Goal: Task Accomplishment & Management: Manage account settings

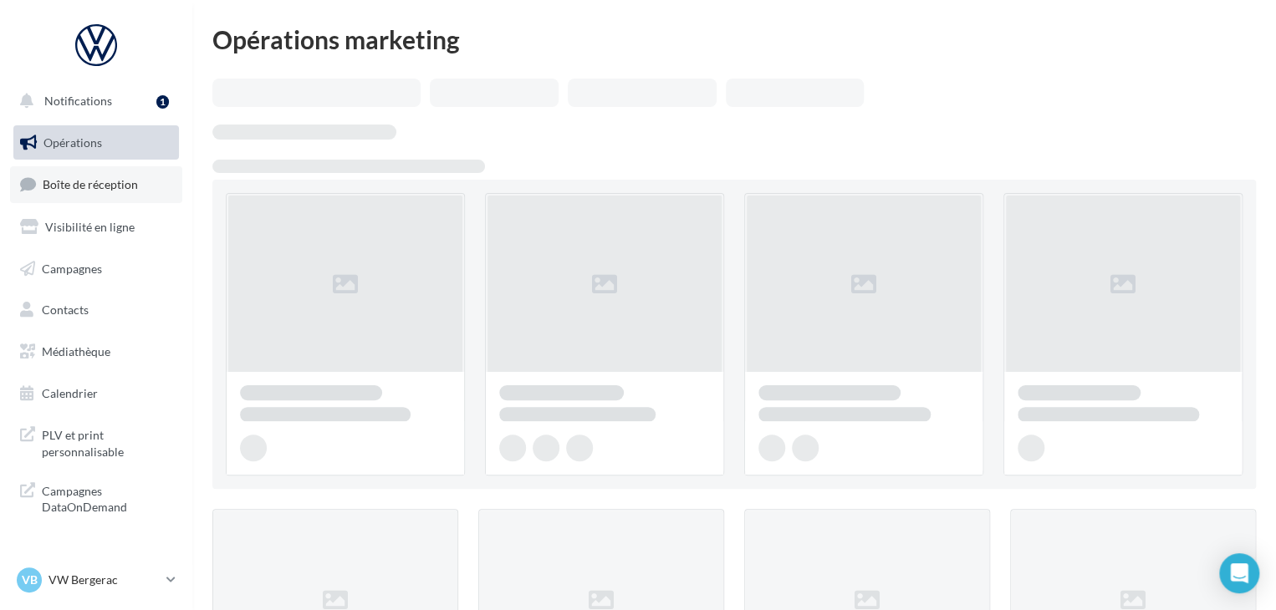
click at [152, 188] on link "Boîte de réception" at bounding box center [96, 184] width 172 height 36
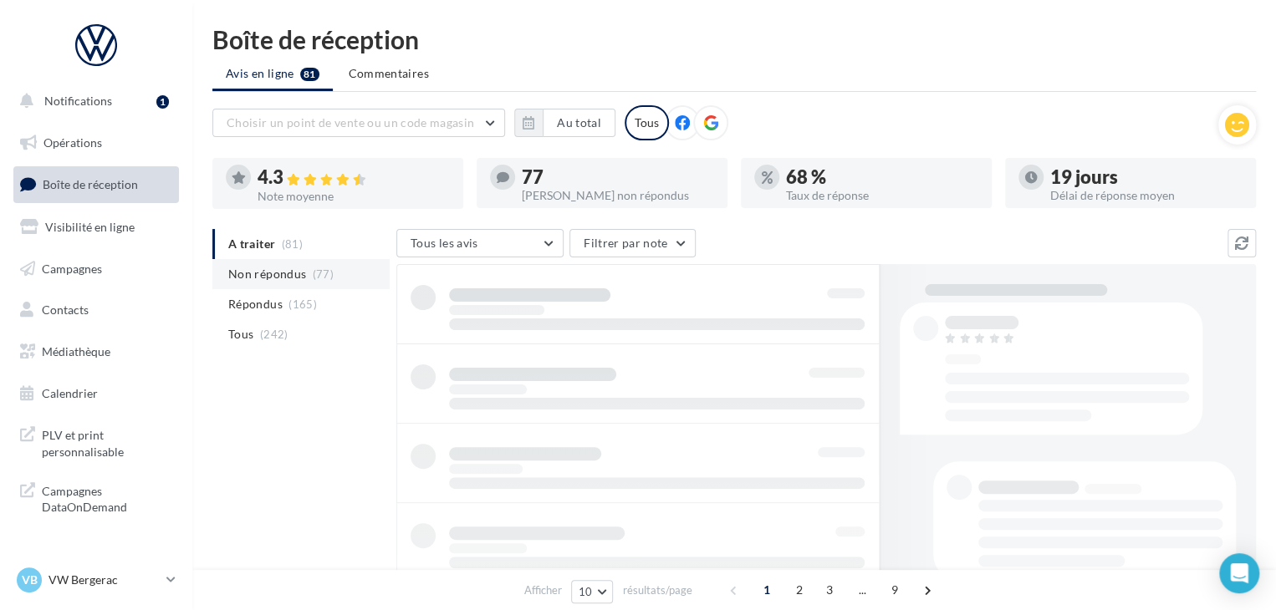
click at [317, 275] on span "(77)" at bounding box center [323, 273] width 21 height 13
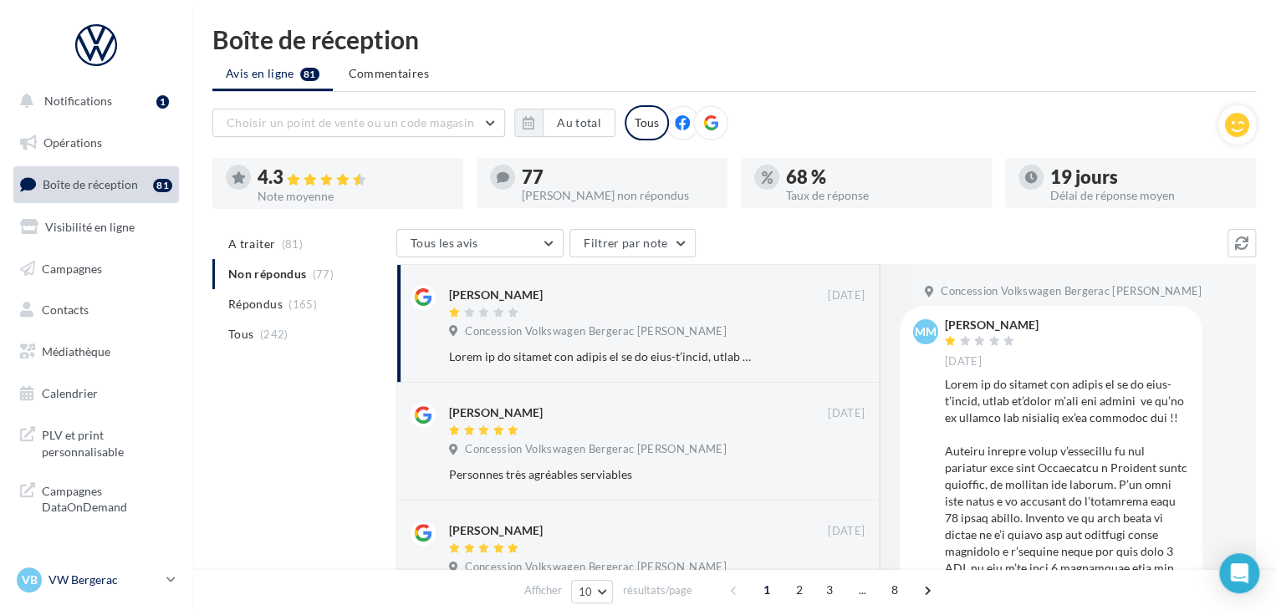
click at [143, 582] on p "VW Bergerac" at bounding box center [103, 580] width 111 height 17
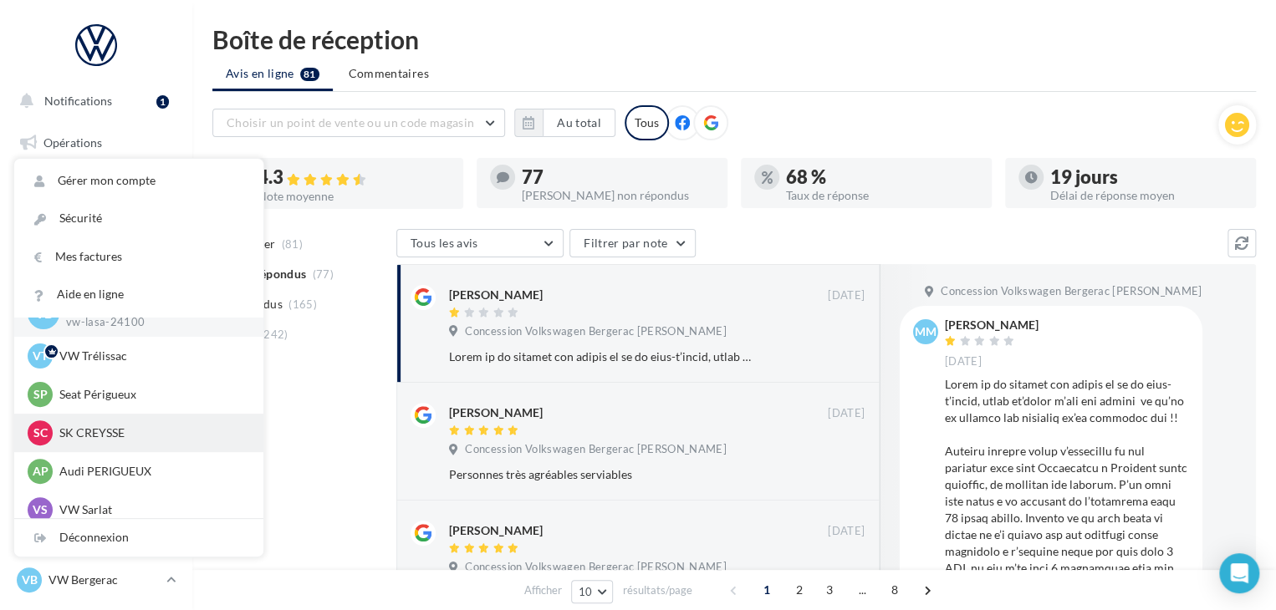
scroll to position [38, 0]
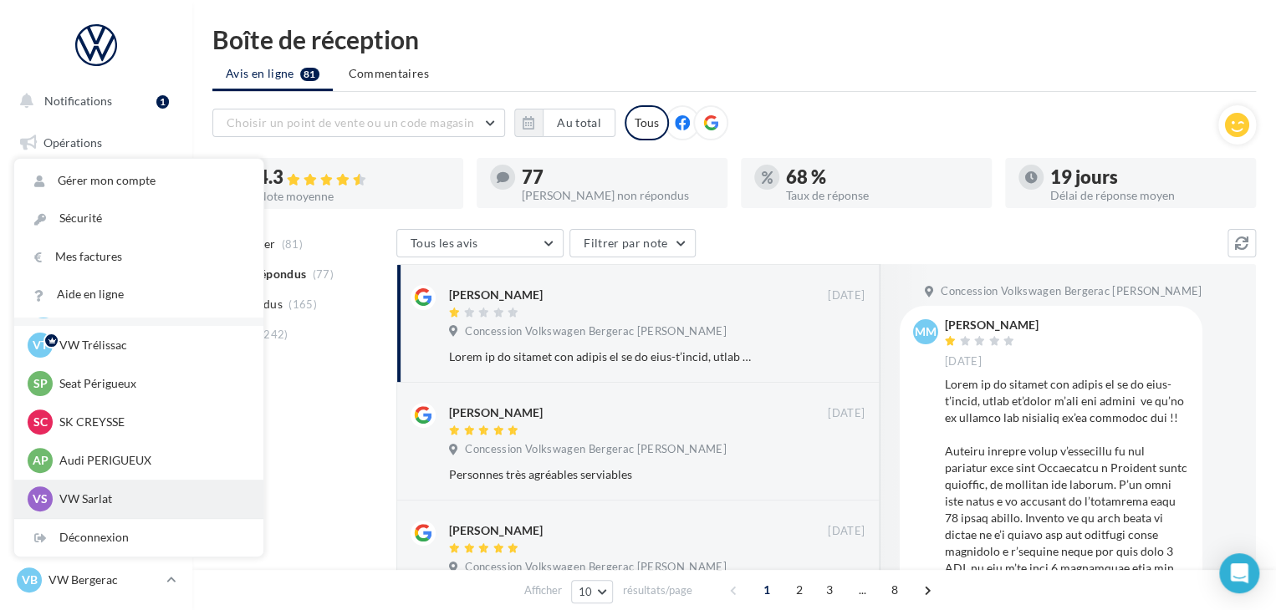
click at [117, 497] on p "VW Sarlat" at bounding box center [151, 499] width 184 height 17
